Goal: Task Accomplishment & Management: Manage account settings

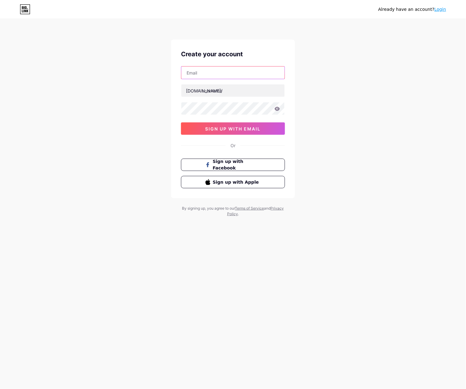
click at [257, 76] on input "text" at bounding box center [232, 72] width 103 height 12
click at [104, 113] on div "Already have an account? Login Create your account bio.link/ sign up with email…" at bounding box center [233, 118] width 466 height 237
click at [327, 80] on div "Already have an account? Login Create your account bio.link/ sign up with email…" at bounding box center [233, 118] width 466 height 237
click at [328, 80] on div "Already have an account? Login Create your account bio.link/ sign up with email…" at bounding box center [233, 118] width 466 height 237
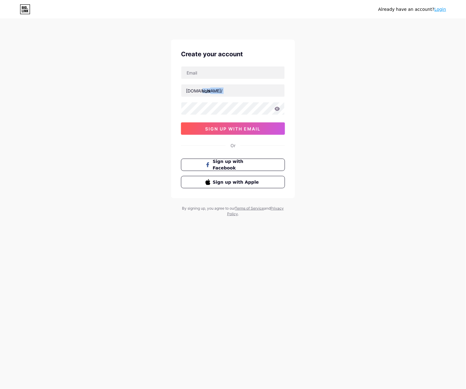
click at [331, 82] on div "Already have an account? Login Create your account bio.link/ sign up with email…" at bounding box center [233, 118] width 466 height 237
click at [332, 82] on div "Already have an account? Login Create your account bio.link/ sign up with email…" at bounding box center [233, 118] width 466 height 237
click at [333, 83] on div "Already have an account? Login Create your account bio.link/ sign up with email…" at bounding box center [233, 118] width 466 height 237
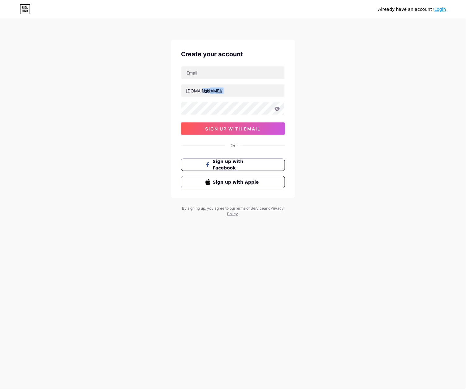
click at [333, 83] on div "Already have an account? Login Create your account bio.link/ sign up with email…" at bounding box center [233, 118] width 466 height 237
click at [334, 83] on div "Already have an account? Login Create your account bio.link/ sign up with email…" at bounding box center [233, 118] width 466 height 237
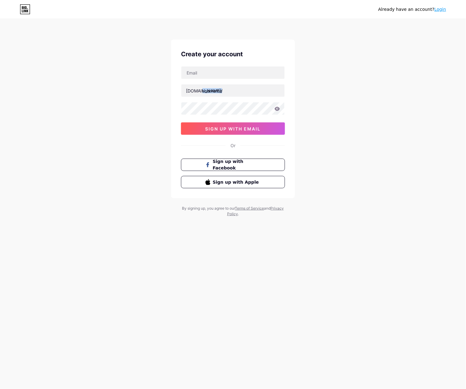
click at [334, 83] on div "Already have an account? Login Create your account bio.link/ sign up with email…" at bounding box center [233, 118] width 466 height 237
click at [317, 92] on div "Already have an account? Login Create your account bio.link/ sign up with email…" at bounding box center [233, 118] width 466 height 237
click at [437, 10] on link "Login" at bounding box center [440, 9] width 12 height 5
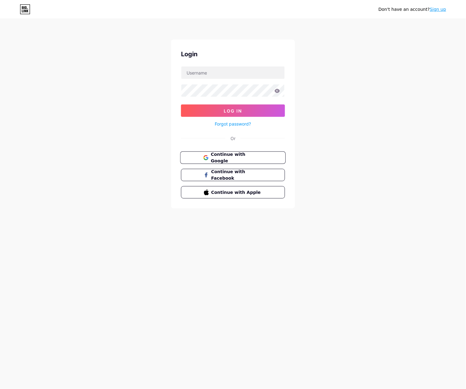
click at [260, 155] on span "Continue with Google" at bounding box center [237, 157] width 52 height 13
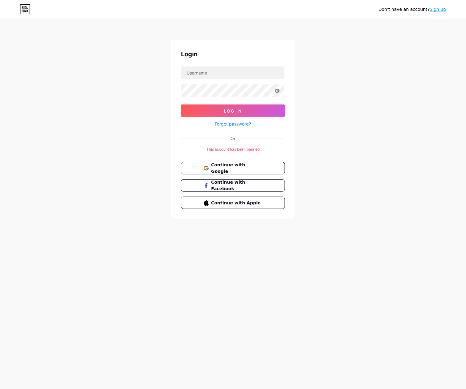
click at [434, 9] on link "Sign up" at bounding box center [438, 9] width 16 height 5
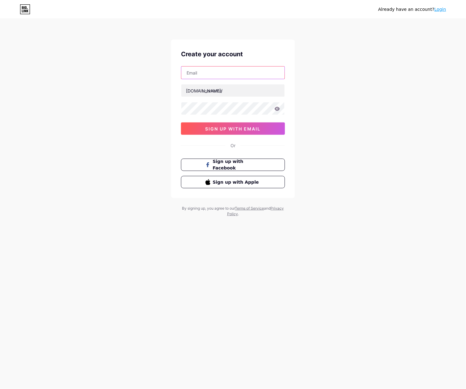
click at [260, 76] on input "text" at bounding box center [232, 72] width 103 height 12
click at [202, 76] on input "text" at bounding box center [232, 72] width 103 height 12
click at [234, 72] on input "wazetotoslot" at bounding box center [232, 72] width 103 height 12
drag, startPoint x: 242, startPoint y: 77, endPoint x: 206, endPoint y: 83, distance: 36.4
click at [206, 83] on div "wazetotosrtpslot bio.link/ sign up with email" at bounding box center [233, 100] width 104 height 69
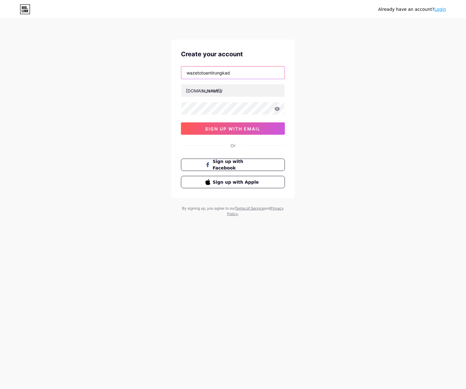
drag, startPoint x: 242, startPoint y: 70, endPoint x: 237, endPoint y: 71, distance: 5.0
click at [242, 71] on input "wazetotoantirungkad" at bounding box center [232, 72] width 103 height 12
drag, startPoint x: 237, startPoint y: 71, endPoint x: 213, endPoint y: 67, distance: 24.0
click at [230, 68] on input "wazetotoantirungkad" at bounding box center [232, 72] width 103 height 12
drag, startPoint x: 213, startPoint y: 67, endPoint x: 165, endPoint y: 69, distance: 48.0
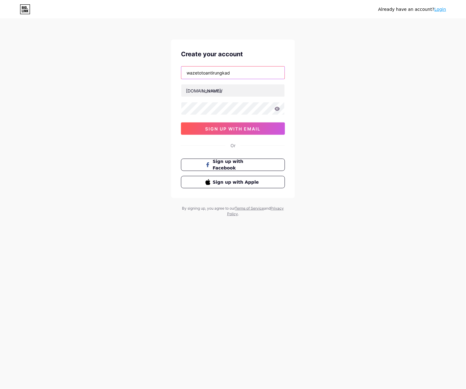
click at [165, 69] on div "Already have an account? Login Create your account wazetotoantirungkad bio.link…" at bounding box center [233, 118] width 466 height 237
click at [254, 73] on input "wazetotoantirungkad" at bounding box center [232, 72] width 103 height 12
type input "wazetotoantirungkad"
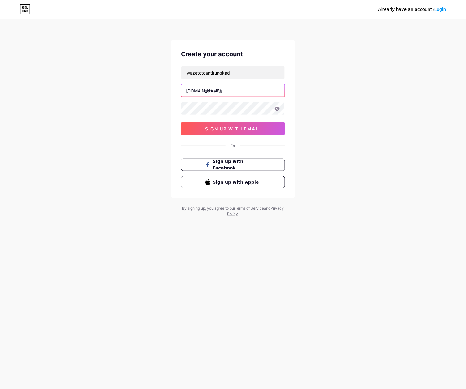
click at [238, 90] on input "text" at bounding box center [232, 90] width 103 height 12
paste input "wazetotoantirungkad"
type input "wazetotoantirungkad"
click at [246, 70] on input "wazetotoantirungkad" at bounding box center [232, 72] width 103 height 12
click at [246, 69] on input "wazetotoantirungkad" at bounding box center [232, 72] width 103 height 12
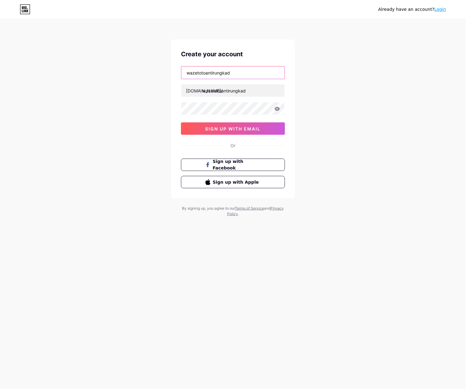
click at [246, 69] on input "wazetotoantirungkad" at bounding box center [232, 72] width 103 height 12
click at [259, 77] on input "wazetotoantirungkad" at bounding box center [232, 72] width 103 height 12
paste input "sahziahuno@gmail.com"
type input "sahziahuno@gmail.com"
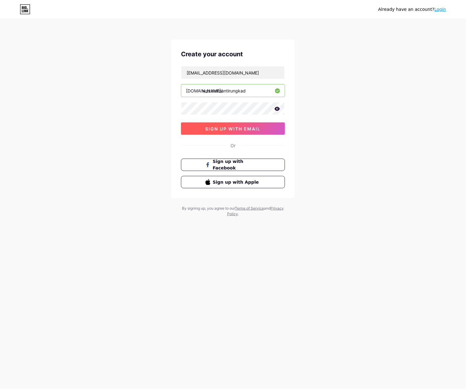
click at [227, 125] on button "sign up with email" at bounding box center [233, 128] width 104 height 12
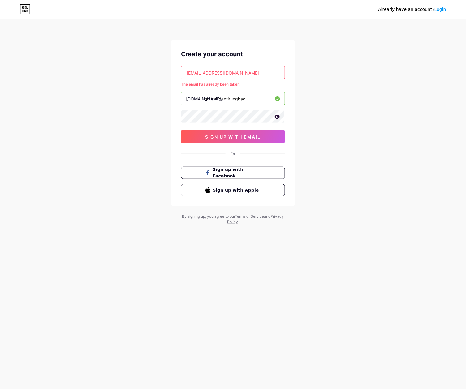
click at [329, 31] on div "Already have an account? Login Create your account sahziahuno@gmail.com The ema…" at bounding box center [233, 122] width 466 height 245
click at [439, 9] on link "Login" at bounding box center [440, 9] width 12 height 5
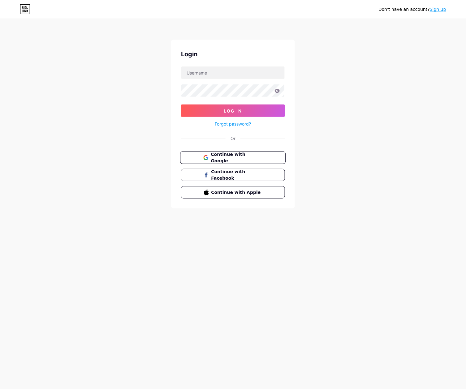
click at [239, 155] on span "Continue with Google" at bounding box center [237, 157] width 52 height 13
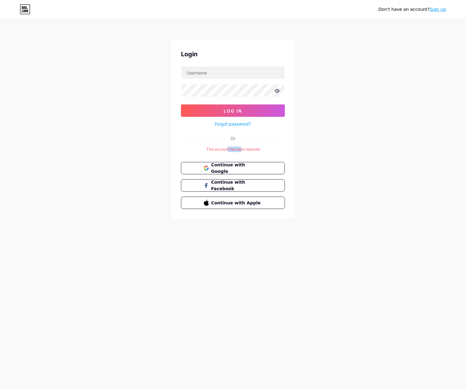
drag, startPoint x: 227, startPoint y: 148, endPoint x: 246, endPoint y: 148, distance: 19.5
click at [246, 148] on div "This account has been banned" at bounding box center [233, 150] width 104 height 6
click at [311, 142] on div "Don't have an account? Sign up Login Log In Forgot password? Or This account ha…" at bounding box center [233, 119] width 466 height 239
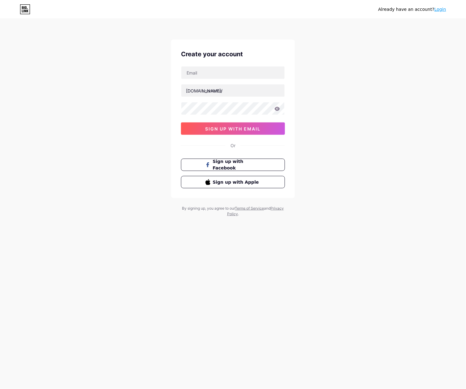
click at [317, 89] on div "Already have an account? Login Create your account bio.link/ sign up with email…" at bounding box center [233, 118] width 466 height 237
click at [223, 79] on div at bounding box center [233, 72] width 104 height 13
click at [218, 75] on input "text" at bounding box center [232, 72] width 103 height 12
paste input "anislaba45@gmail.com"
type input "anislaba45@gmail.com"
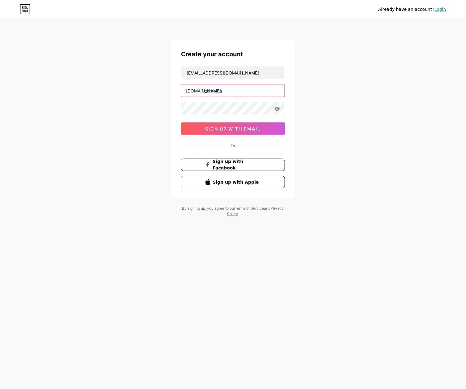
click at [216, 94] on input "text" at bounding box center [232, 90] width 103 height 12
type input "wazetotoantirungkad"
click at [222, 133] on button "sign up with email" at bounding box center [233, 128] width 104 height 12
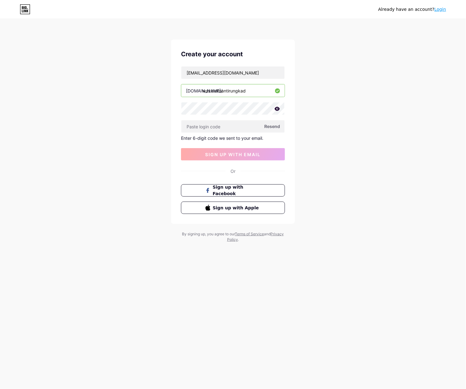
click at [445, 7] on link "Login" at bounding box center [440, 9] width 12 height 5
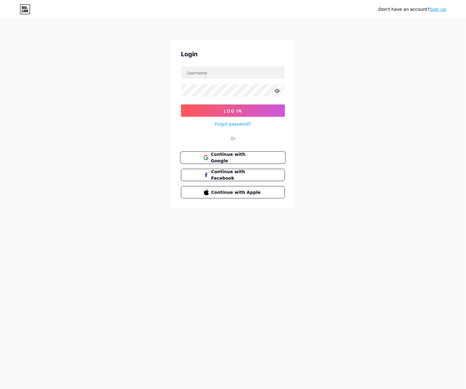
click at [227, 157] on span "Continue with Google" at bounding box center [237, 157] width 52 height 13
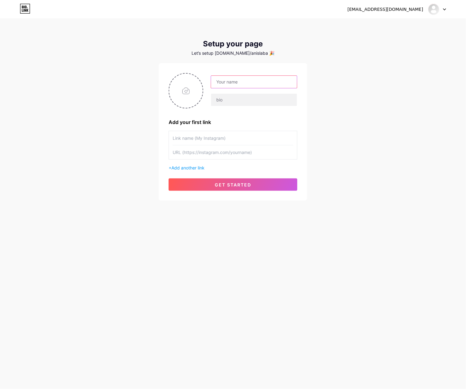
click at [250, 76] on input "text" at bounding box center [254, 82] width 86 height 12
type input "wazetotoantirungkad"
click at [172, 87] on input "file" at bounding box center [185, 91] width 33 height 34
type input "C:\fakepath\waze_pp.png"
click at [261, 82] on input "wazetotoantirungkad" at bounding box center [254, 82] width 86 height 12
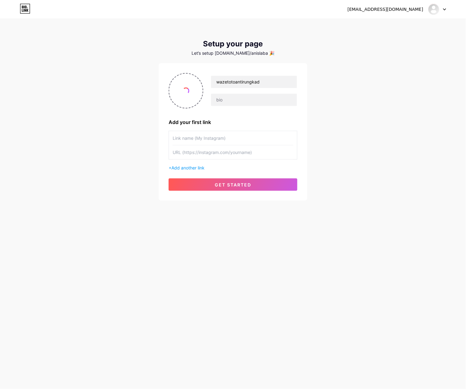
click at [205, 144] on input "text" at bounding box center [233, 138] width 121 height 14
type input "Login WAZETOTO"
drag, startPoint x: 114, startPoint y: 171, endPoint x: 144, endPoint y: 155, distance: 33.5
click at [114, 171] on div "[EMAIL_ADDRESS][DOMAIN_NAME] Dashboard Logout Setup your page Let’s setup [DOMA…" at bounding box center [233, 110] width 466 height 221
click at [214, 152] on input "text" at bounding box center [233, 152] width 121 height 14
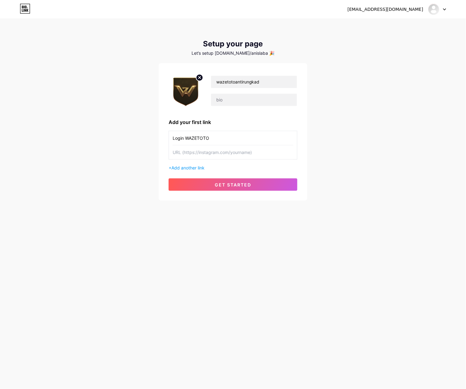
paste input "[URL][DOMAIN_NAME]"
type input "[URL][DOMAIN_NAME]"
click at [234, 187] on span "get started" at bounding box center [233, 184] width 36 height 5
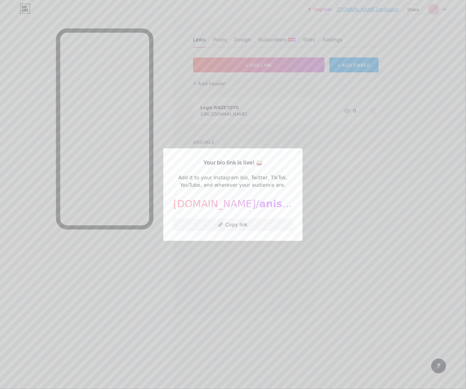
click at [183, 255] on div at bounding box center [233, 194] width 466 height 389
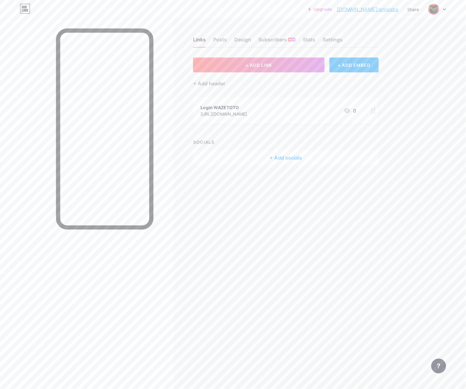
click at [267, 172] on div "Links Posts Design Subscribers NEW Stats Settings + ADD LINK + ADD EMBED + Add …" at bounding box center [202, 108] width 405 height 178
drag, startPoint x: 319, startPoint y: 179, endPoint x: 328, endPoint y: 189, distance: 13.6
click at [319, 180] on div "Links Posts Design Subscribers NEW Stats Settings + ADD LINK + ADD EMBED + Add …" at bounding box center [202, 108] width 405 height 178
click at [272, 263] on div "Links Posts Design Subscribers NEW Stats Settings + ADD LINK + ADD EMBED + Add …" at bounding box center [202, 194] width 405 height 389
click at [286, 74] on div "+ Add header" at bounding box center [286, 79] width 186 height 15
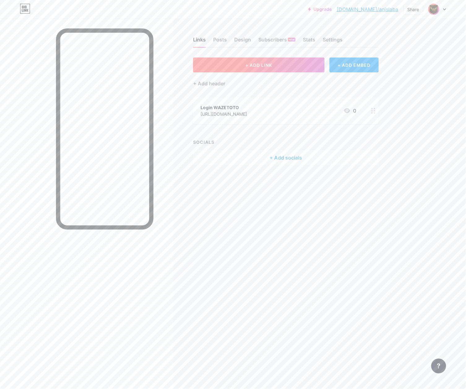
click at [292, 69] on button "+ ADD LINK" at bounding box center [258, 65] width 131 height 15
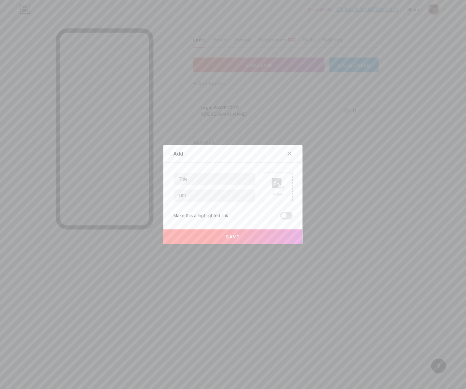
click at [282, 278] on div at bounding box center [233, 194] width 466 height 389
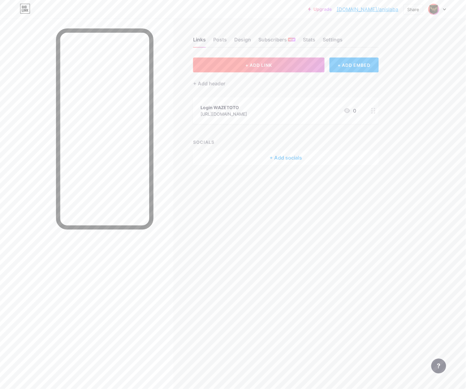
click at [302, 61] on button "+ ADD LINK" at bounding box center [258, 65] width 131 height 15
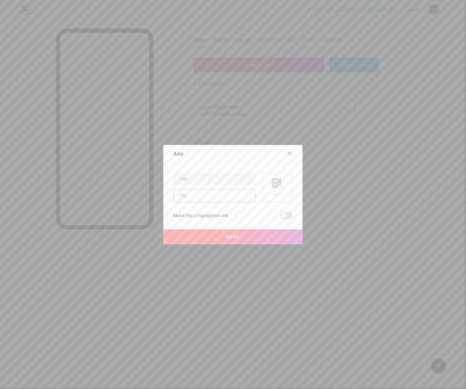
click at [211, 195] on input "text" at bounding box center [215, 196] width 82 height 12
paste input "[URL][DOMAIN_NAME]"
type input "[URL][DOMAIN_NAME]"
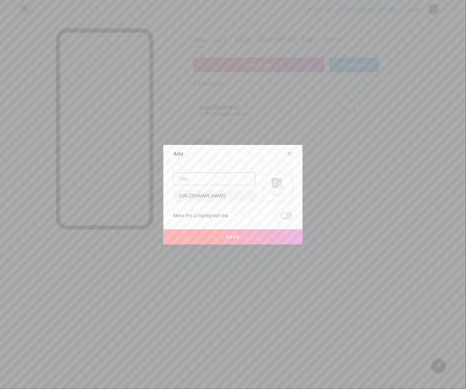
click at [197, 177] on input "text" at bounding box center [215, 179] width 82 height 12
paste input "Daftar WAZETOTO"
type input "Daftar WAZETOTO"
click at [288, 186] on div "Picture" at bounding box center [278, 188] width 30 height 30
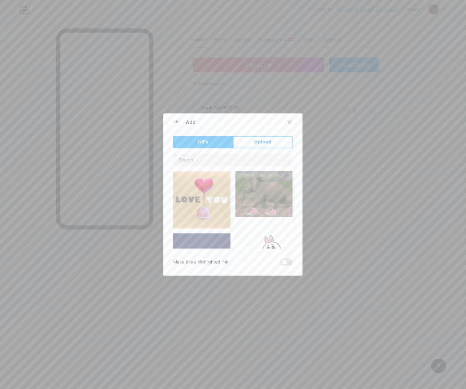
click at [245, 144] on button "Upload" at bounding box center [263, 142] width 60 height 12
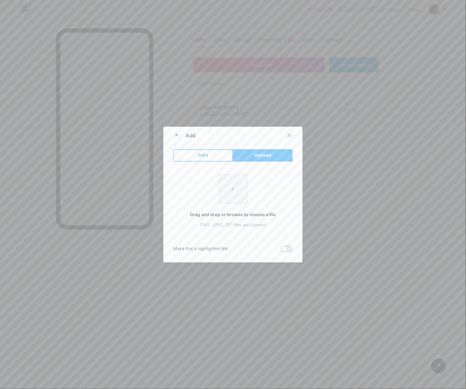
click at [236, 194] on input "file" at bounding box center [232, 188] width 29 height 29
type input "C:\fakepath\waze_pp.png"
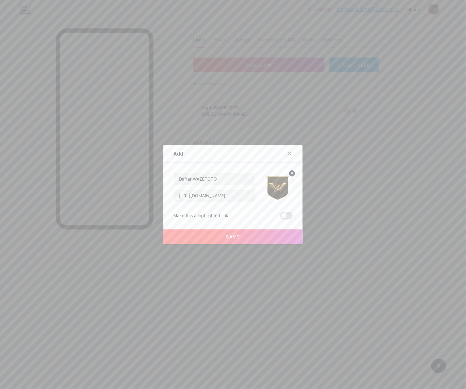
click at [256, 236] on button "Save" at bounding box center [232, 236] width 139 height 15
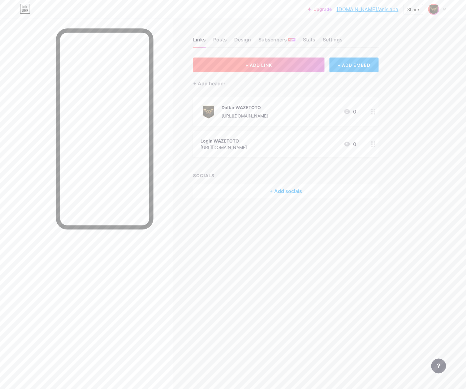
click at [274, 63] on button "+ ADD LINK" at bounding box center [258, 65] width 131 height 15
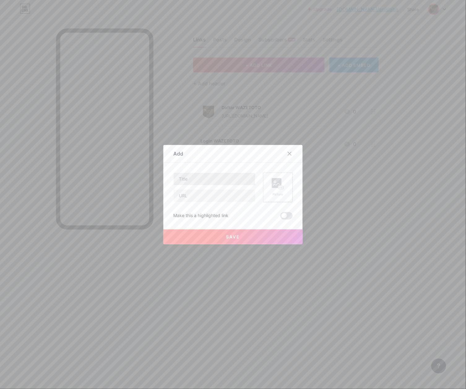
click at [228, 174] on div "Content YouTube Play YouTube video without leaving your page. ADD Vimeo Play Vi…" at bounding box center [232, 191] width 119 height 57
drag, startPoint x: 215, startPoint y: 194, endPoint x: 225, endPoint y: 191, distance: 11.1
click at [215, 194] on input "text" at bounding box center [215, 196] width 82 height 12
paste input "[URL][DOMAIN_NAME]"
type input "[URL][DOMAIN_NAME]"
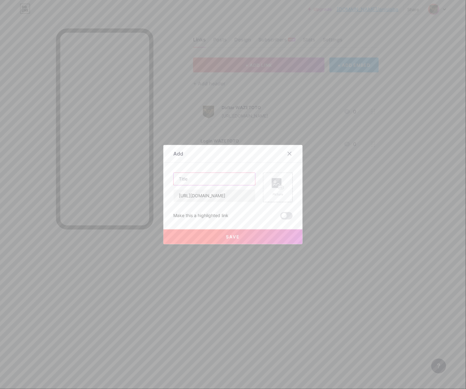
click at [234, 185] on input "text" at bounding box center [215, 179] width 82 height 12
click at [242, 183] on input "text" at bounding box center [215, 179] width 82 height 12
paste input "RTP Gacor"
type input "RTP Gacor"
click at [288, 186] on div "Picture" at bounding box center [278, 188] width 30 height 30
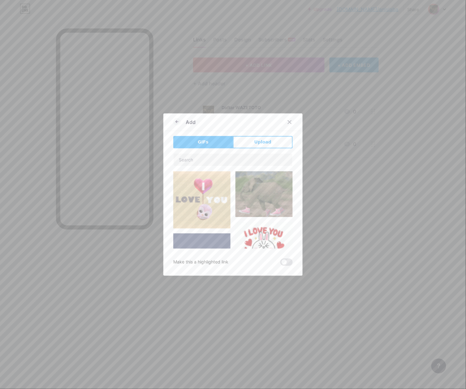
click at [249, 141] on button "Upload" at bounding box center [263, 142] width 60 height 12
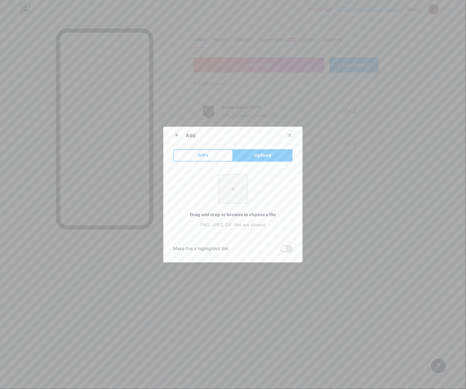
click at [237, 196] on input "file" at bounding box center [232, 188] width 29 height 29
type input "C:\fakepath\waze_pp.png"
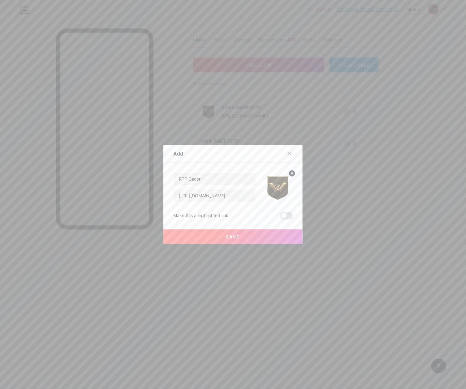
click at [209, 231] on button "Save" at bounding box center [232, 236] width 139 height 15
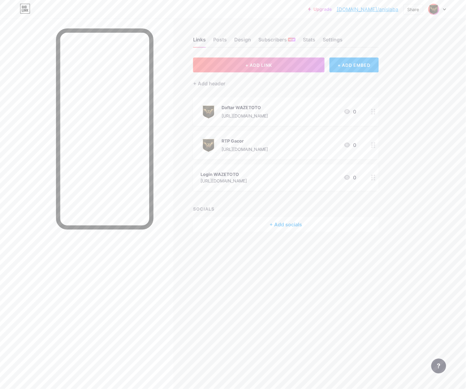
click at [273, 65] on button "+ ADD LINK" at bounding box center [258, 65] width 131 height 15
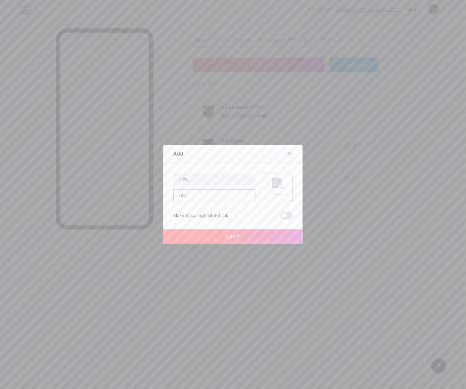
click at [203, 196] on input "text" at bounding box center [215, 196] width 82 height 12
paste input "[URL][DOMAIN_NAME]"
type input "[URL][DOMAIN_NAME]"
drag, startPoint x: 232, startPoint y: 179, endPoint x: 277, endPoint y: 182, distance: 44.7
click at [233, 179] on input "text" at bounding box center [215, 179] width 82 height 12
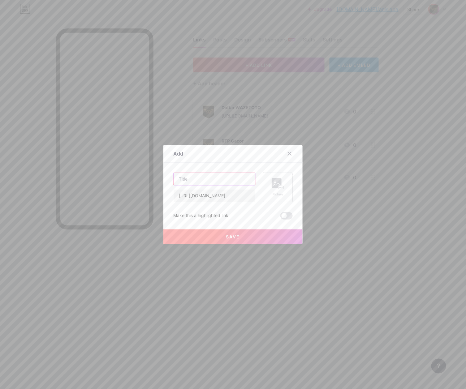
paste input "Live Bola"
type input "Live Bola"
click at [278, 182] on rect at bounding box center [277, 183] width 10 height 10
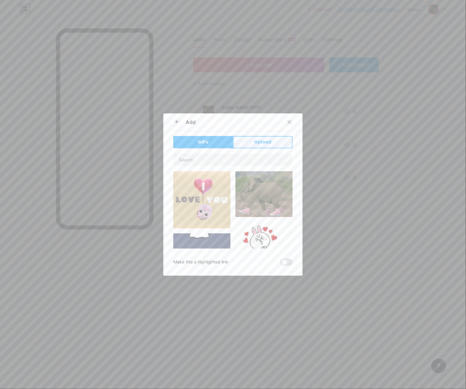
click at [238, 136] on button "Upload" at bounding box center [263, 142] width 60 height 12
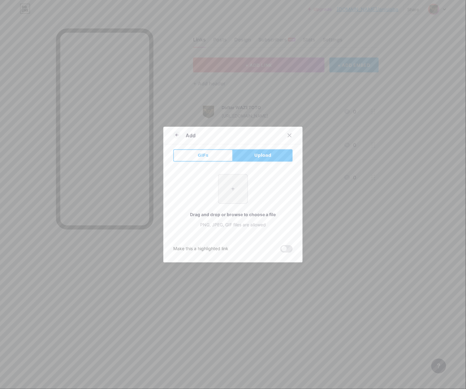
click at [225, 181] on input "file" at bounding box center [232, 188] width 29 height 29
type input "C:\fakepath\waze_pp.png"
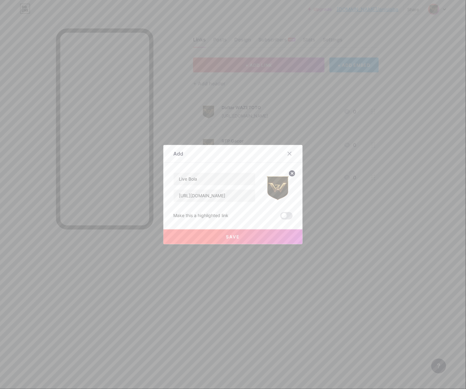
click at [271, 231] on button "Save" at bounding box center [232, 236] width 139 height 15
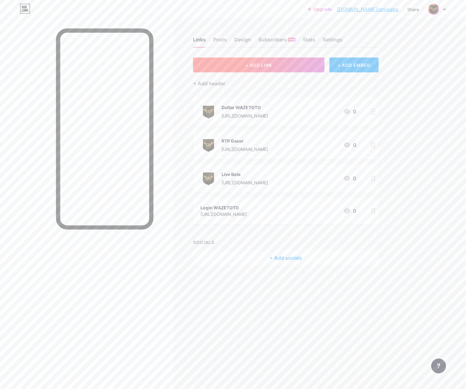
click at [264, 70] on button "+ ADD LINK" at bounding box center [258, 65] width 131 height 15
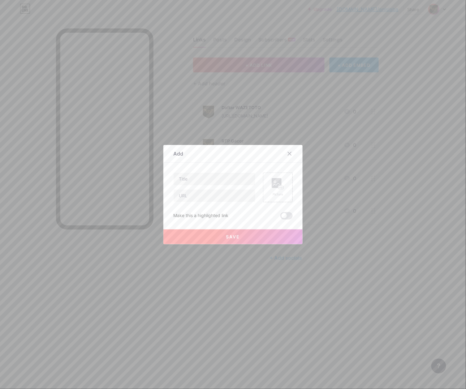
drag, startPoint x: 219, startPoint y: 205, endPoint x: 225, endPoint y: 203, distance: 6.4
click at [220, 205] on div "Picture Make this a highlighted link Save" at bounding box center [232, 196] width 119 height 47
click at [233, 199] on input "text" at bounding box center [215, 196] width 82 height 12
paste input "[URL][DOMAIN_NAME]"
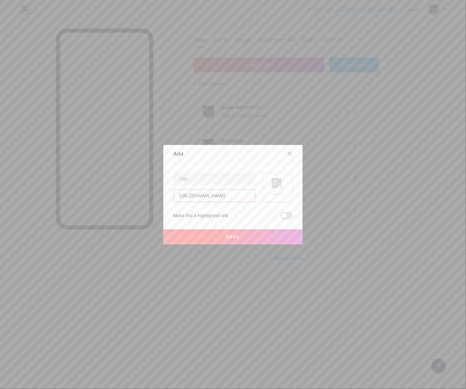
type input "[URL][DOMAIN_NAME]"
click at [239, 183] on input "text" at bounding box center [215, 179] width 82 height 12
paste input "Group Facebook"
type input "Group Facebook"
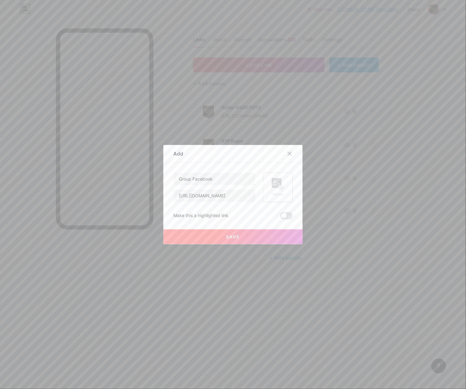
click at [265, 183] on div "Picture" at bounding box center [278, 188] width 30 height 30
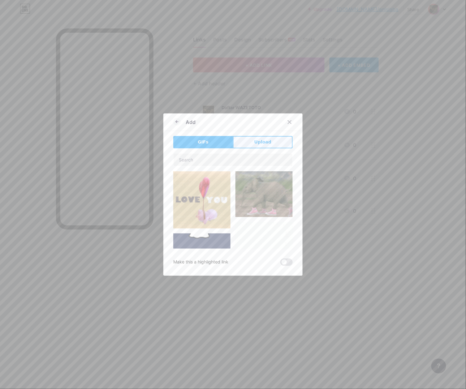
click at [269, 139] on button "Upload" at bounding box center [263, 142] width 60 height 12
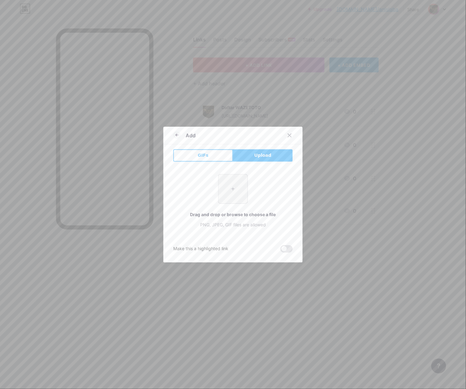
click at [225, 198] on input "file" at bounding box center [232, 188] width 29 height 29
type input "C:\fakepath\waze_pp.png"
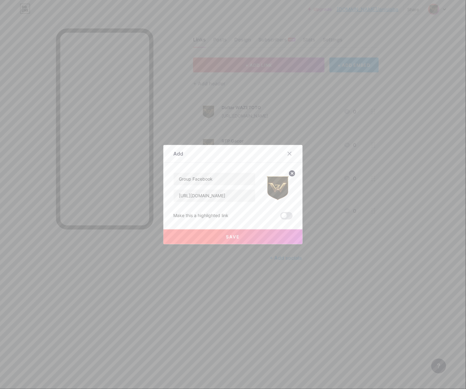
click at [258, 238] on button "Save" at bounding box center [232, 236] width 139 height 15
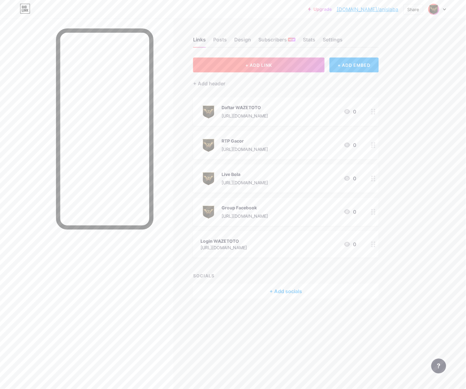
click at [243, 61] on button "+ ADD LINK" at bounding box center [258, 65] width 131 height 15
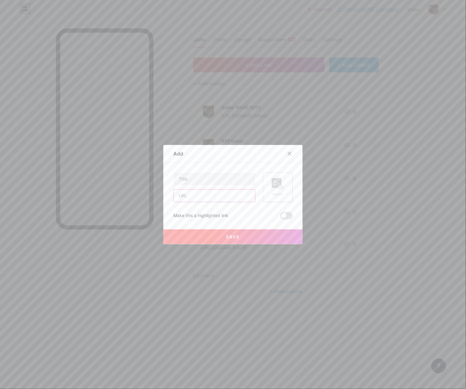
drag, startPoint x: 206, startPoint y: 198, endPoint x: 212, endPoint y: 198, distance: 6.5
click at [206, 198] on input "text" at bounding box center [215, 196] width 82 height 12
paste input "[URL][DOMAIN_NAME]"
type input "[URL][DOMAIN_NAME]"
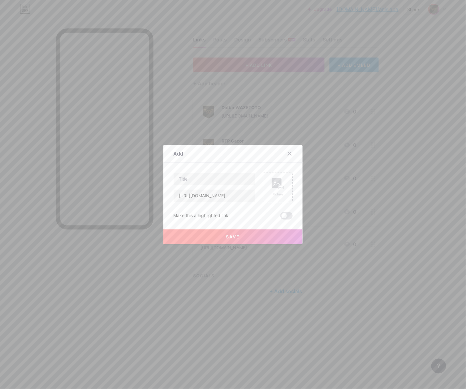
scroll to position [0, 0]
click at [210, 177] on input "text" at bounding box center [215, 179] width 82 height 12
paste input "WhatsApp"
type input "WhatsApp"
click at [272, 187] on rect at bounding box center [277, 183] width 10 height 10
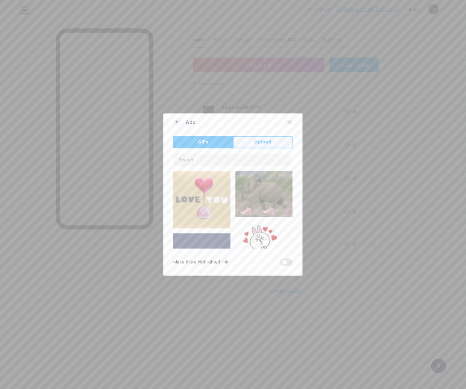
click at [260, 146] on button "Upload" at bounding box center [263, 142] width 60 height 12
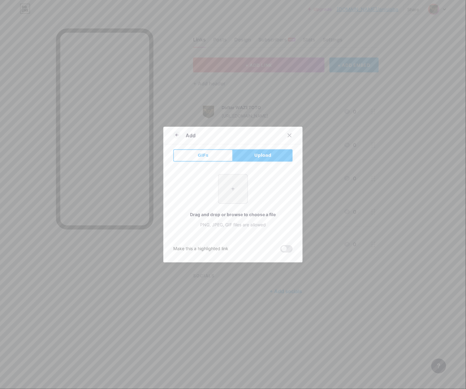
click at [224, 191] on input "file" at bounding box center [232, 188] width 29 height 29
type input "C:\fakepath\waze_pp.png"
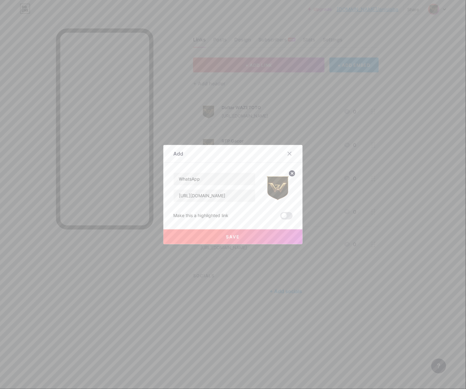
click at [245, 238] on button "Save" at bounding box center [232, 236] width 139 height 15
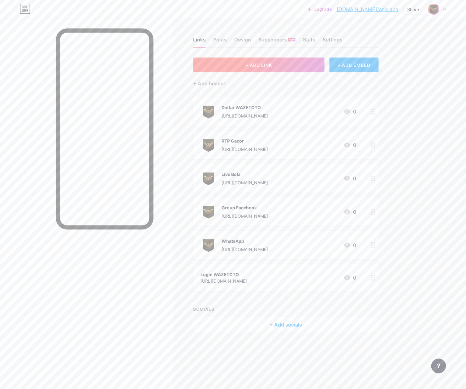
click at [274, 66] on button "+ ADD LINK" at bounding box center [258, 65] width 131 height 15
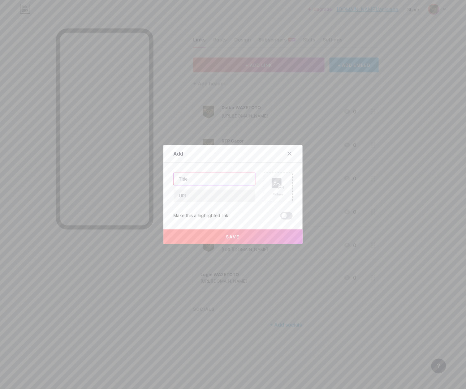
click at [207, 181] on input "text" at bounding box center [215, 179] width 82 height 12
drag, startPoint x: 198, startPoint y: 199, endPoint x: 234, endPoint y: 194, distance: 36.6
click at [199, 199] on input "text" at bounding box center [215, 196] width 82 height 12
paste input "[URL][DOMAIN_NAME]"
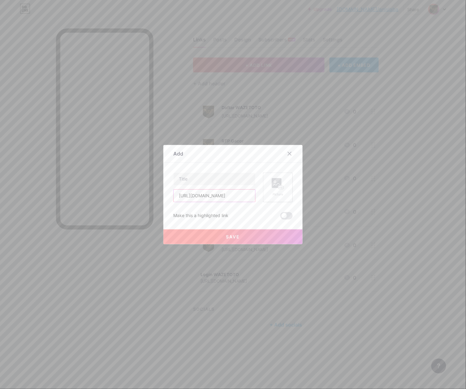
type input "[URL][DOMAIN_NAME]"
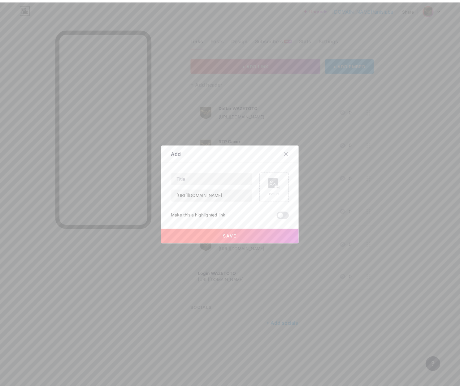
scroll to position [0, 0]
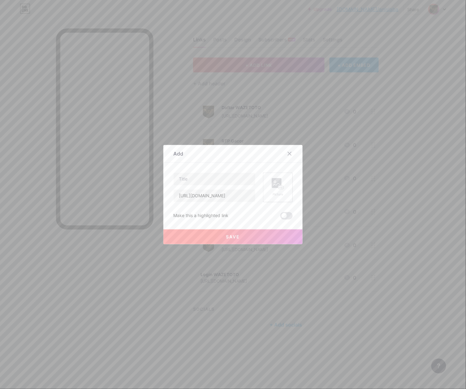
click at [272, 184] on rect at bounding box center [277, 183] width 10 height 10
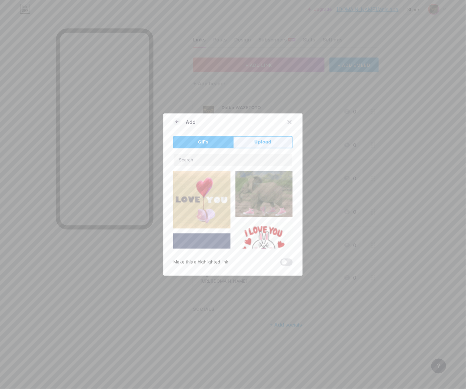
drag, startPoint x: 271, startPoint y: 135, endPoint x: 265, endPoint y: 143, distance: 9.7
click at [271, 136] on button "Upload" at bounding box center [263, 142] width 60 height 12
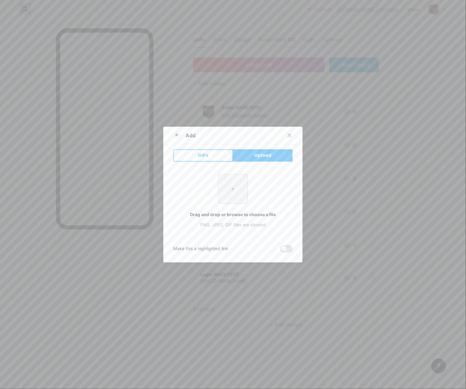
click at [213, 190] on div "+ Drag and drop or browse to choose a file PNG, JPEG, GIF files are allowed" at bounding box center [232, 201] width 119 height 54
click at [224, 197] on input "file" at bounding box center [232, 188] width 29 height 29
type input "C:\fakepath\waze_pp.png"
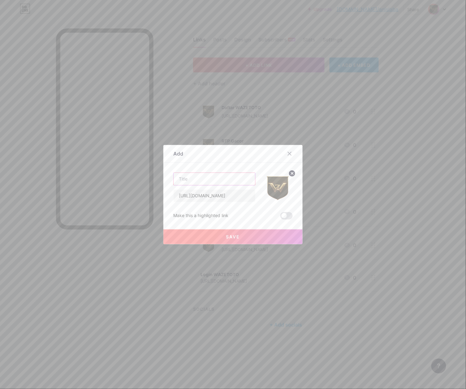
click at [202, 186] on div at bounding box center [214, 179] width 82 height 13
paste input "Telegram"
type input "Telegram"
click at [260, 233] on button "Save" at bounding box center [232, 236] width 139 height 15
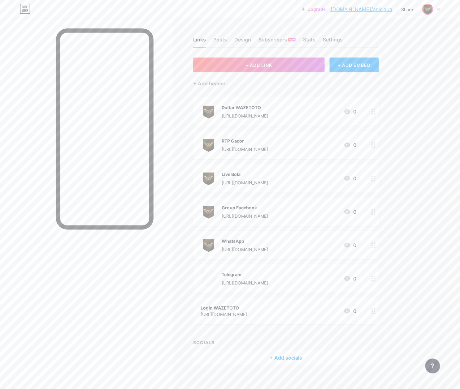
click at [247, 312] on div "[URL][DOMAIN_NAME]" at bounding box center [223, 314] width 46 height 6
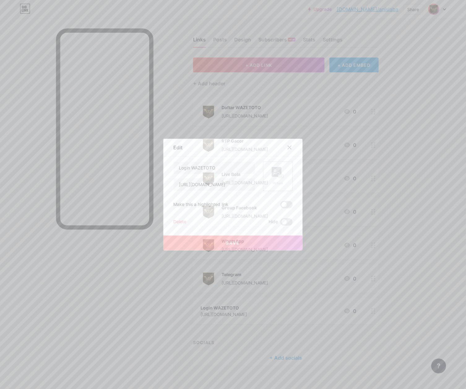
click at [281, 178] on rect at bounding box center [281, 176] width 6 height 4
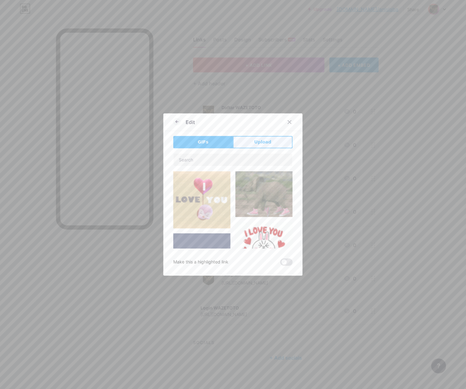
click at [252, 147] on button "Upload" at bounding box center [263, 142] width 60 height 12
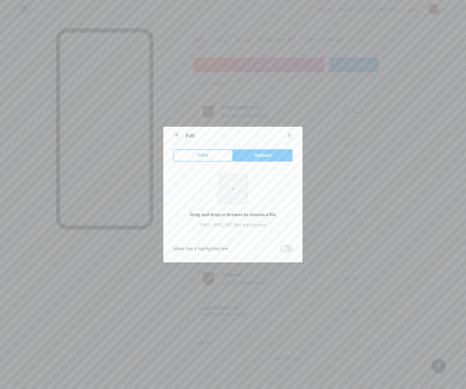
click at [232, 193] on input "file" at bounding box center [232, 188] width 29 height 29
type input "C:\fakepath\waze_pp.png"
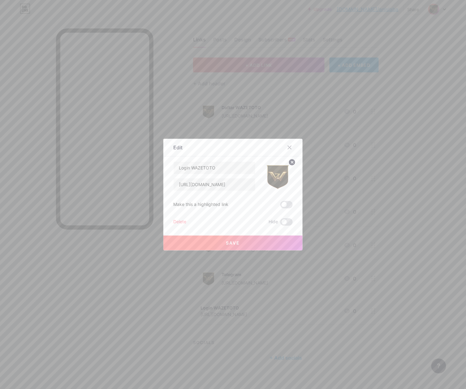
click at [236, 241] on span "Save" at bounding box center [233, 242] width 14 height 5
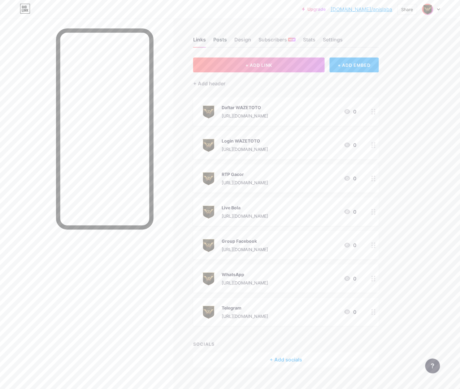
click at [221, 39] on div "Posts" at bounding box center [220, 41] width 14 height 11
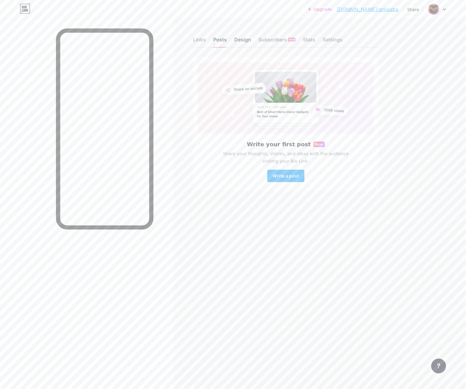
click at [235, 39] on div "Design" at bounding box center [242, 41] width 17 height 11
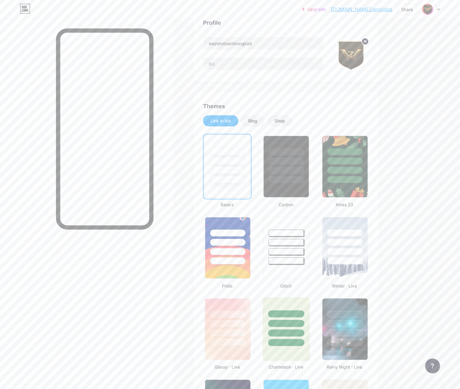
scroll to position [82, 0]
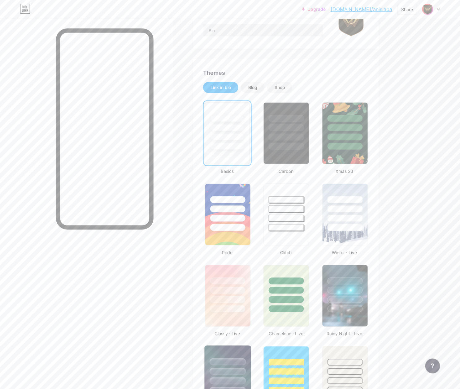
click at [234, 358] on div at bounding box center [227, 361] width 36 height 7
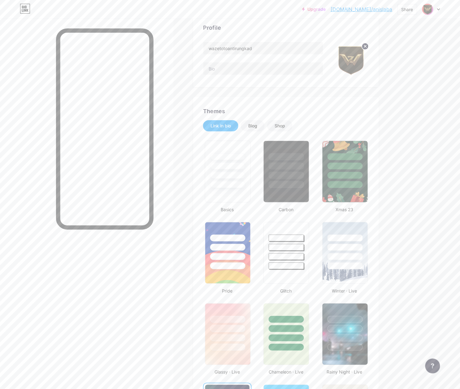
scroll to position [0, 0]
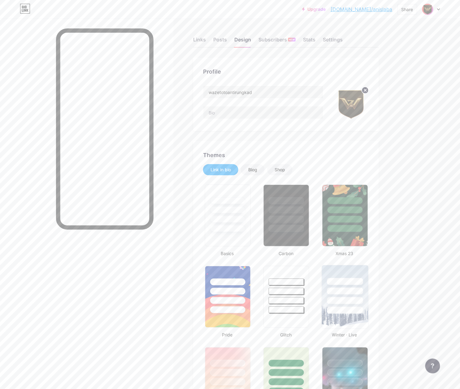
click at [333, 294] on div at bounding box center [344, 289] width 46 height 49
click at [268, 93] on input "wazetotoantirungkad" at bounding box center [263, 92] width 120 height 12
click at [279, 91] on input "wazetotoantirungkad" at bounding box center [263, 92] width 120 height 12
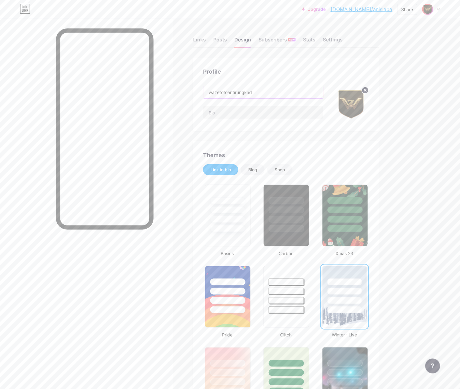
click at [279, 91] on input "wazetotoantirungkad" at bounding box center [263, 92] width 120 height 12
click at [259, 108] on input "text" at bounding box center [263, 112] width 120 height 12
click at [276, 97] on input "wazetotoantirungkad" at bounding box center [263, 92] width 120 height 12
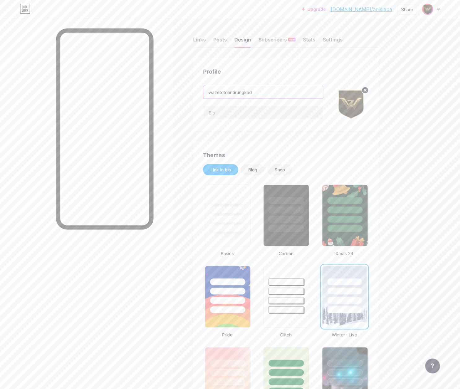
paste input "WAZETOTO Daftar Sekali Bonus Besar Bebas IP"
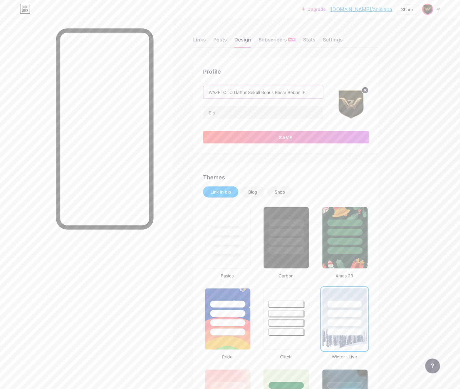
type input "WAZETOTO Daftar Sekali Bonus Besar Bebas IP"
click at [226, 110] on input "text" at bounding box center [263, 112] width 120 height 12
paste input "WAZETOTO memberikan keuntungan menarik! Daftar sekali langsung bonus besar, beb…"
type input "WAZETOTO memberikan keuntungan menarik! Daftar sekali langsung bonus besar, beb…"
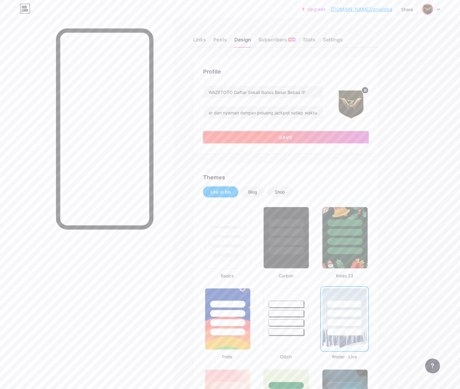
scroll to position [0, 0]
click at [282, 134] on button "Save" at bounding box center [286, 137] width 166 height 12
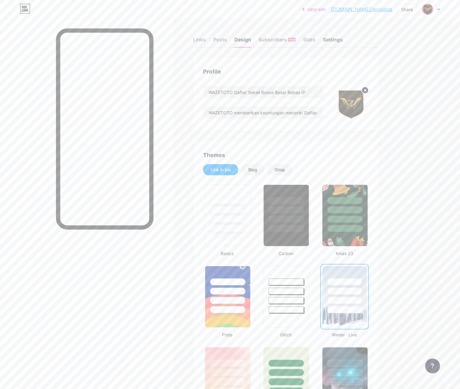
click at [333, 39] on div "Settings" at bounding box center [333, 41] width 20 height 11
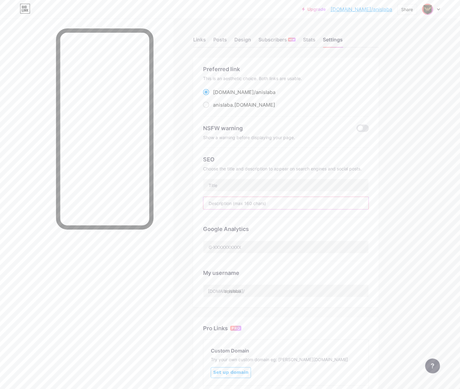
click at [235, 200] on input "text" at bounding box center [285, 203] width 165 height 12
paste input "WAZETOTO memberikan keuntungan menarik! Daftar sekali langsung bonus besar, beb…"
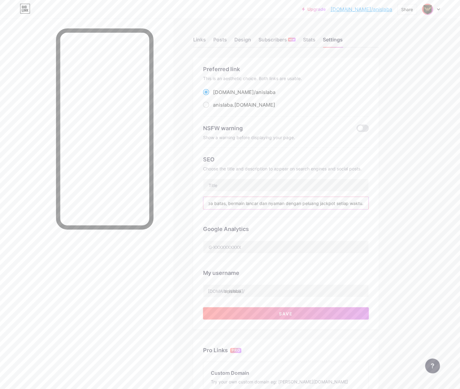
type input "WAZETOTO memberikan keuntungan menarik! Daftar sekali langsung bonus besar, beb…"
click at [232, 185] on input "text" at bounding box center [285, 185] width 165 height 12
paste input "WAZETOTO Daftar Sekali Bonus Besar Bebas IP"
type input "WAZETOTO Daftar Sekali Bonus Besar Bebas IP"
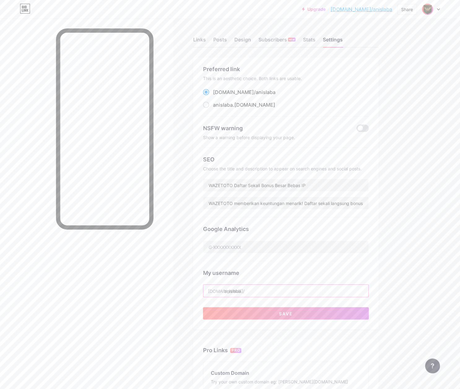
click at [249, 289] on input "anislaba" at bounding box center [285, 291] width 165 height 12
paste input "wazetotoantirungkad"
type input "wazetotoantirungkad"
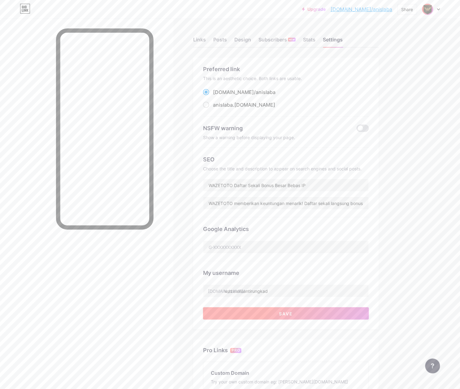
click at [272, 315] on button "Save" at bounding box center [286, 313] width 166 height 12
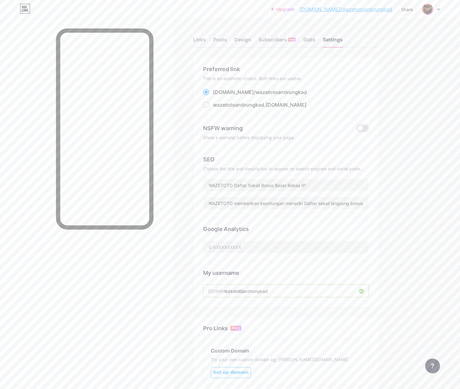
click at [363, 9] on link "[DOMAIN_NAME]/wazetotoantirungkad" at bounding box center [345, 9] width 93 height 7
click at [430, 6] on img at bounding box center [427, 9] width 10 height 10
click at [388, 88] on li "Logout" at bounding box center [401, 87] width 77 height 17
